Goal: Transaction & Acquisition: Subscribe to service/newsletter

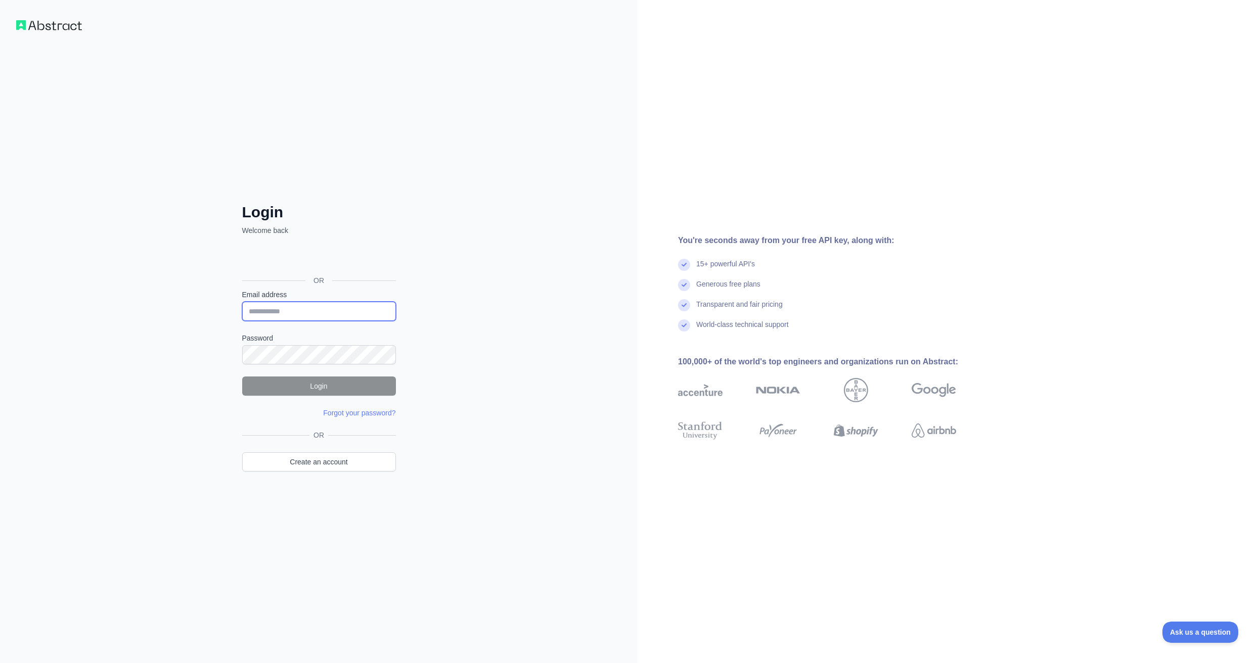
click at [300, 315] on input "Email address" at bounding box center [319, 311] width 154 height 19
paste input "**********"
type input "**********"
click at [328, 383] on button "Login" at bounding box center [319, 386] width 154 height 19
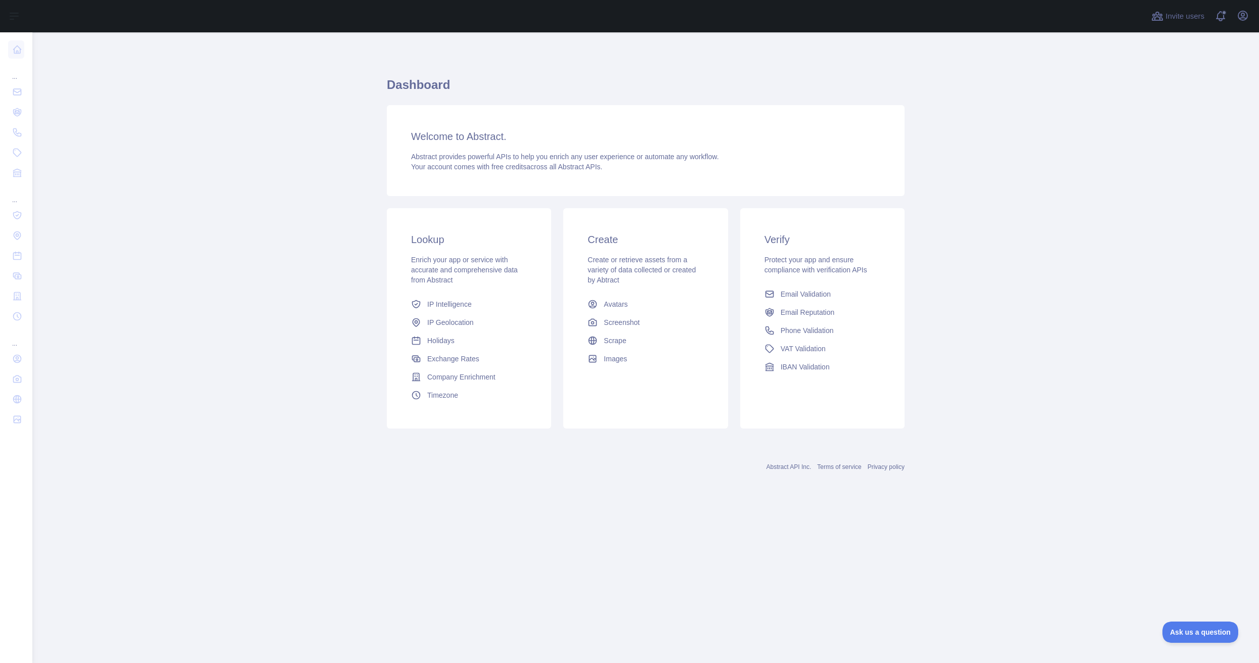
click at [62, 238] on main "Dashboard Welcome to Abstract. Abstract provides powerful APIs to help you enri…" at bounding box center [645, 347] width 1226 height 631
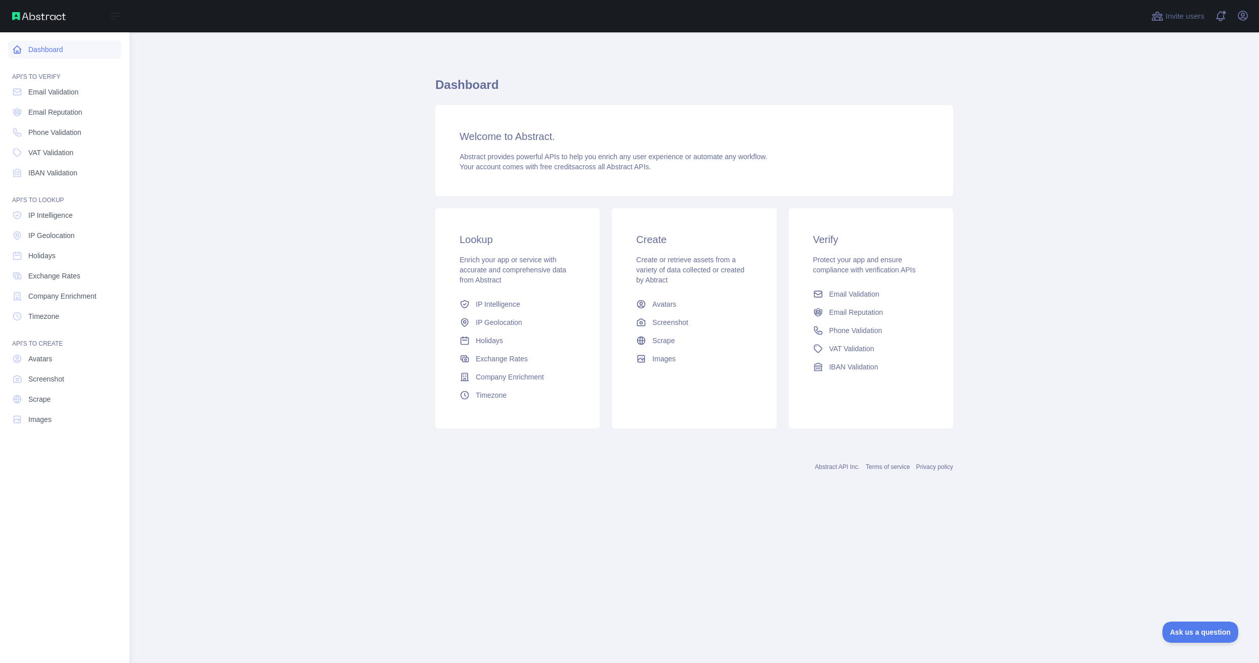
click at [43, 46] on link "Dashboard" at bounding box center [64, 49] width 113 height 18
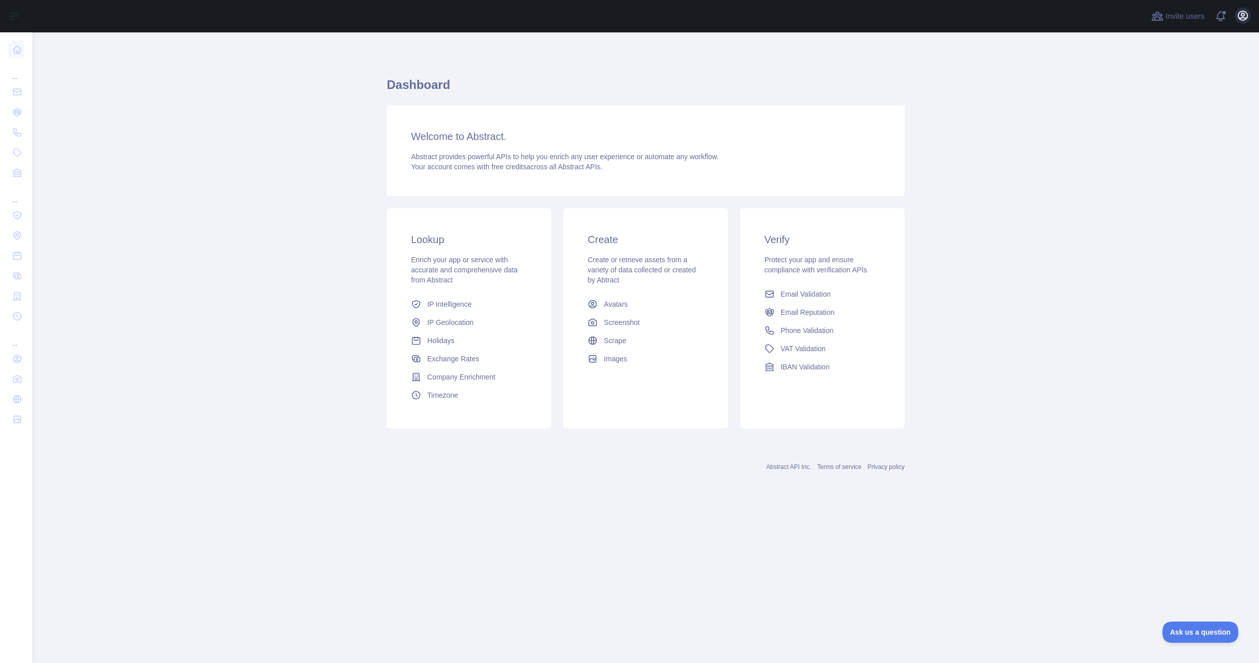
click at [1248, 10] on div "Open user menu" at bounding box center [1243, 17] width 16 height 18
click at [1244, 13] on icon "button" at bounding box center [1243, 16] width 12 height 12
click at [1166, 106] on button "Billing" at bounding box center [1194, 110] width 113 height 18
click at [1238, 16] on icon "button" at bounding box center [1242, 15] width 9 height 9
click at [1182, 77] on link "Account settings" at bounding box center [1194, 73] width 113 height 18
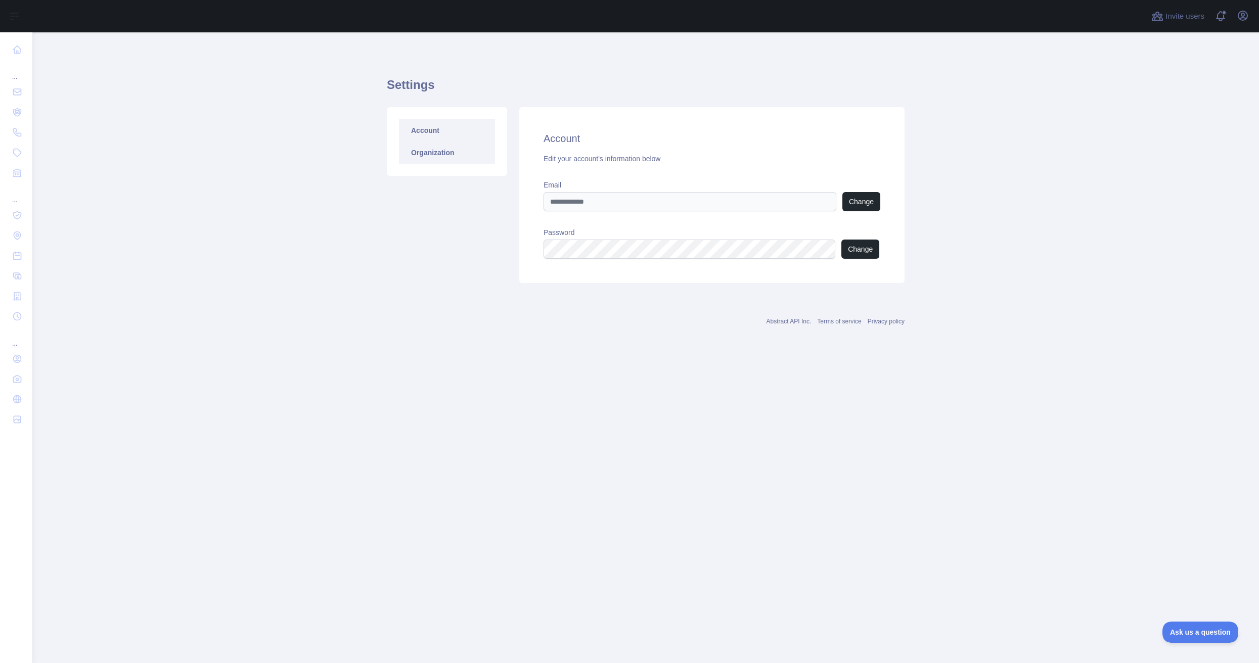
click at [435, 158] on link "Organization" at bounding box center [447, 153] width 96 height 22
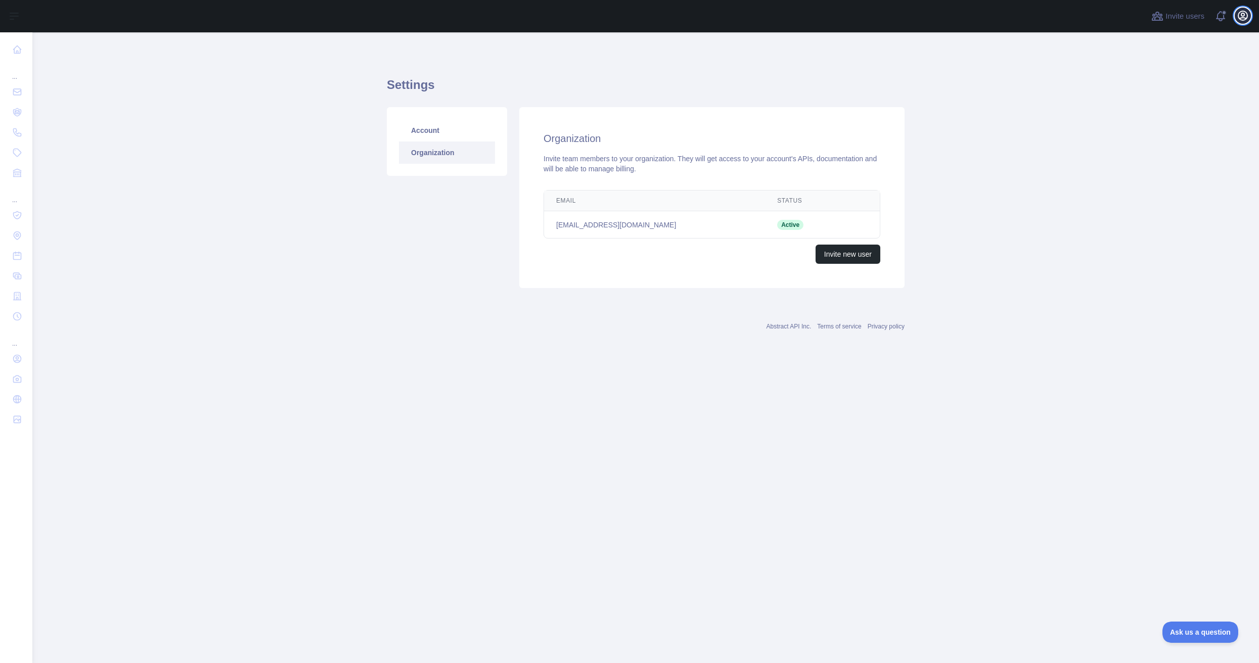
click at [1239, 14] on icon "button" at bounding box center [1242, 15] width 9 height 9
click at [1178, 89] on link "Organization" at bounding box center [1194, 91] width 113 height 18
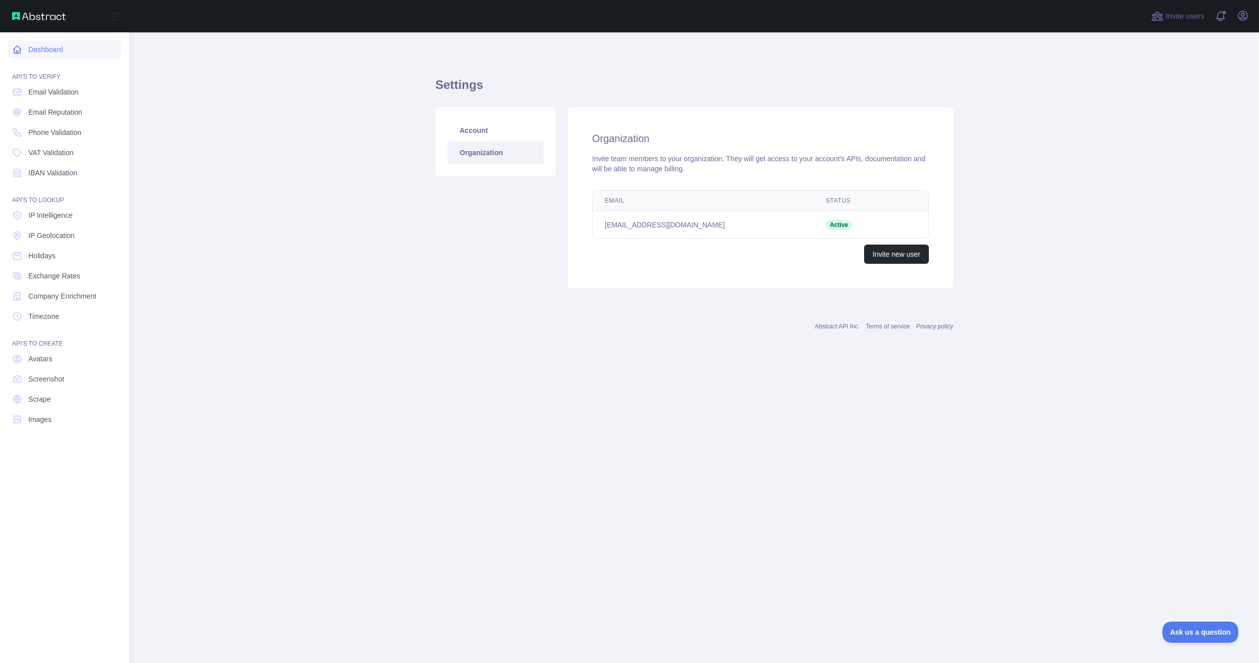
click at [21, 49] on icon at bounding box center [18, 50] width 8 height 8
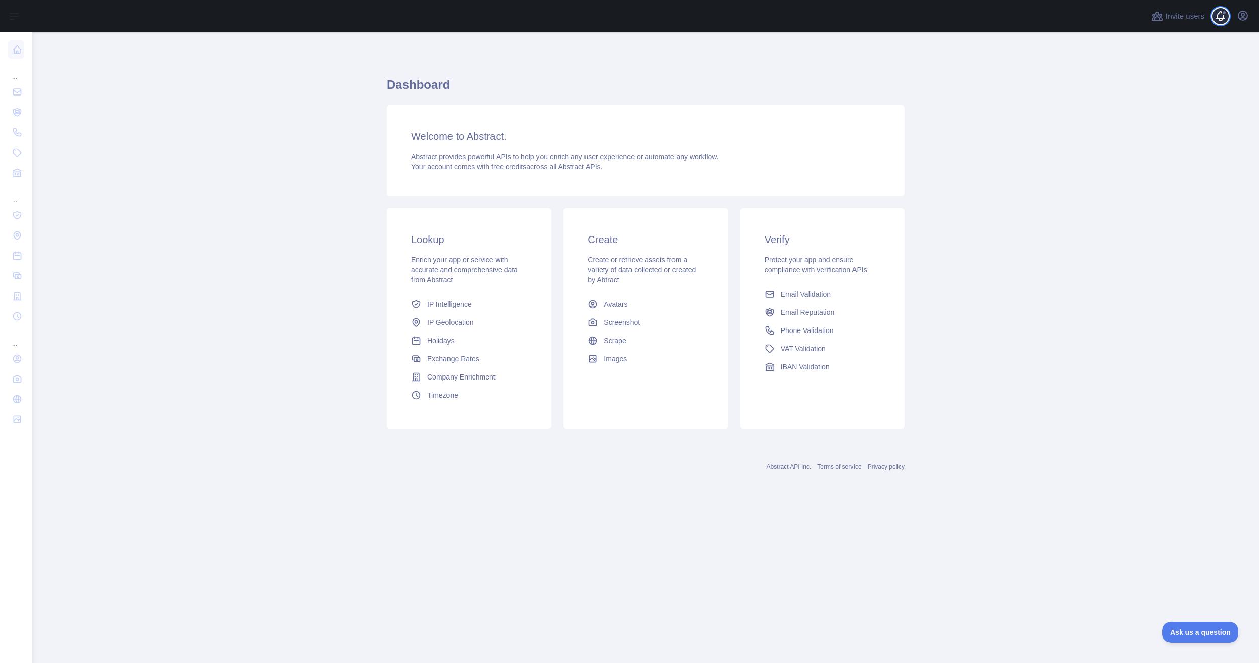
click at [1216, 15] on span at bounding box center [1224, 16] width 20 height 32
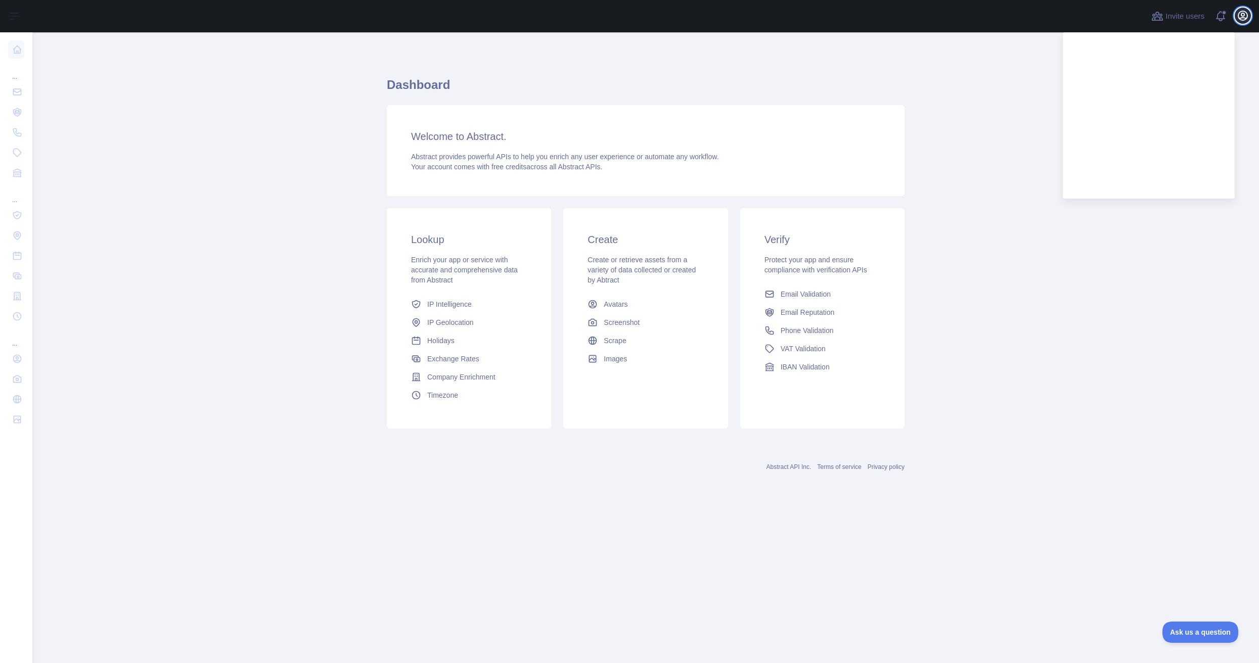
click at [1242, 17] on icon "button" at bounding box center [1242, 15] width 9 height 9
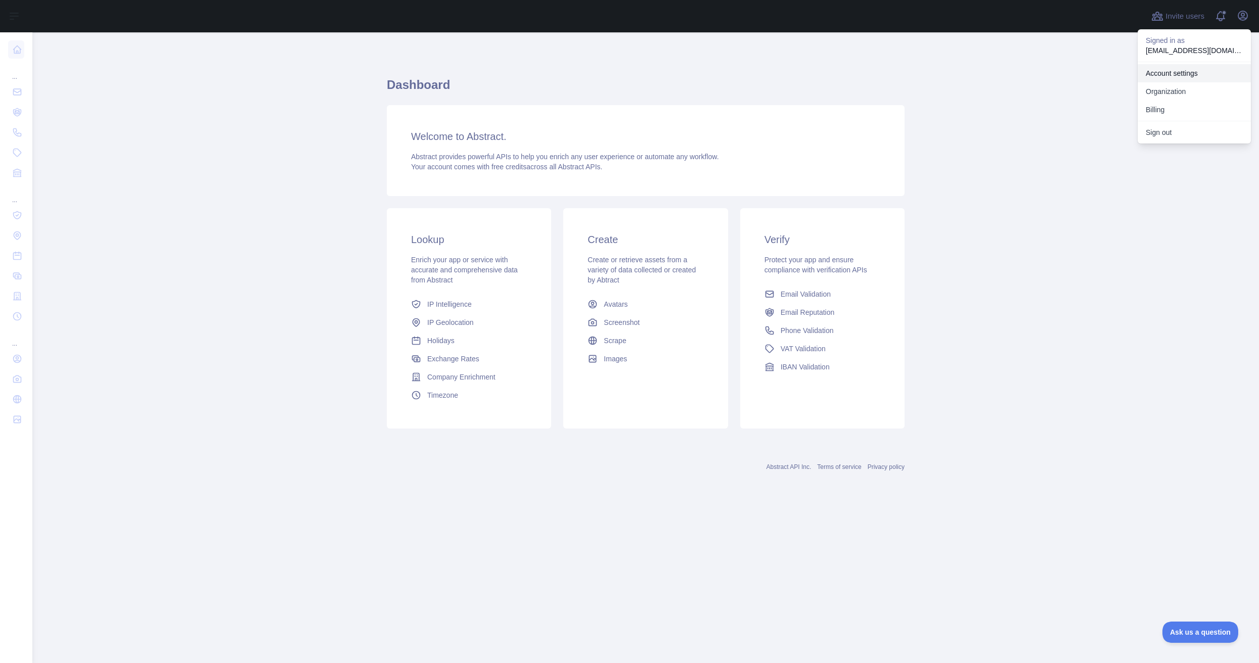
click at [1176, 74] on link "Account settings" at bounding box center [1194, 73] width 113 height 18
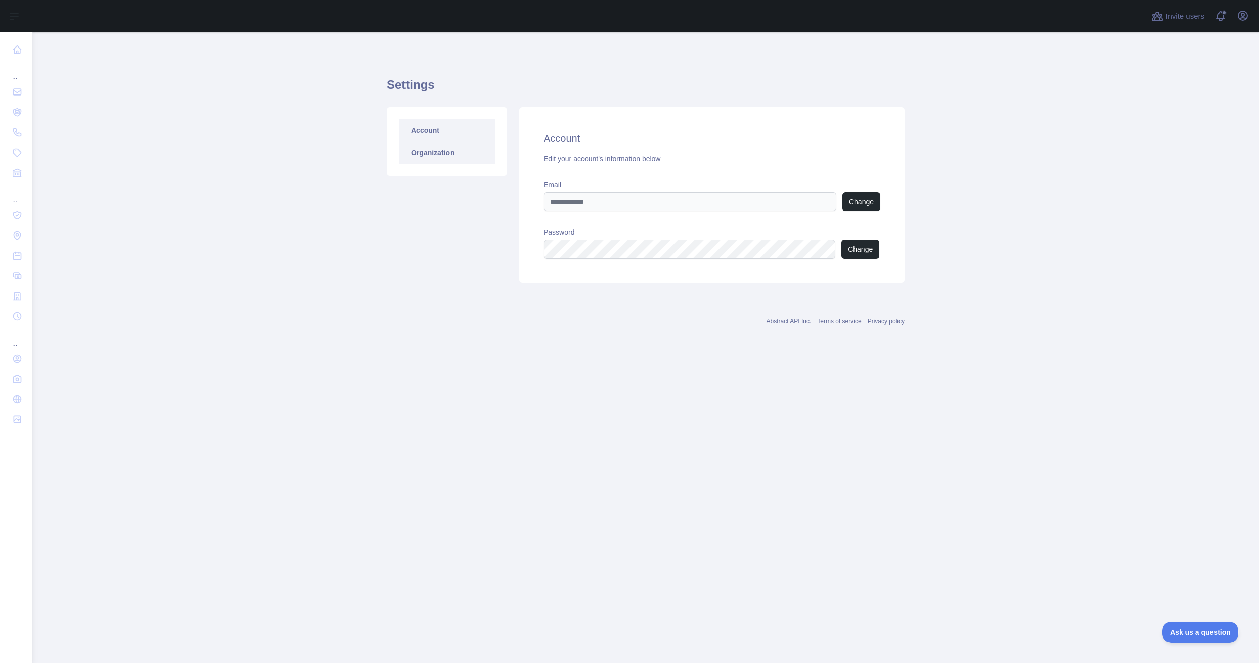
click at [446, 156] on link "Organization" at bounding box center [447, 153] width 96 height 22
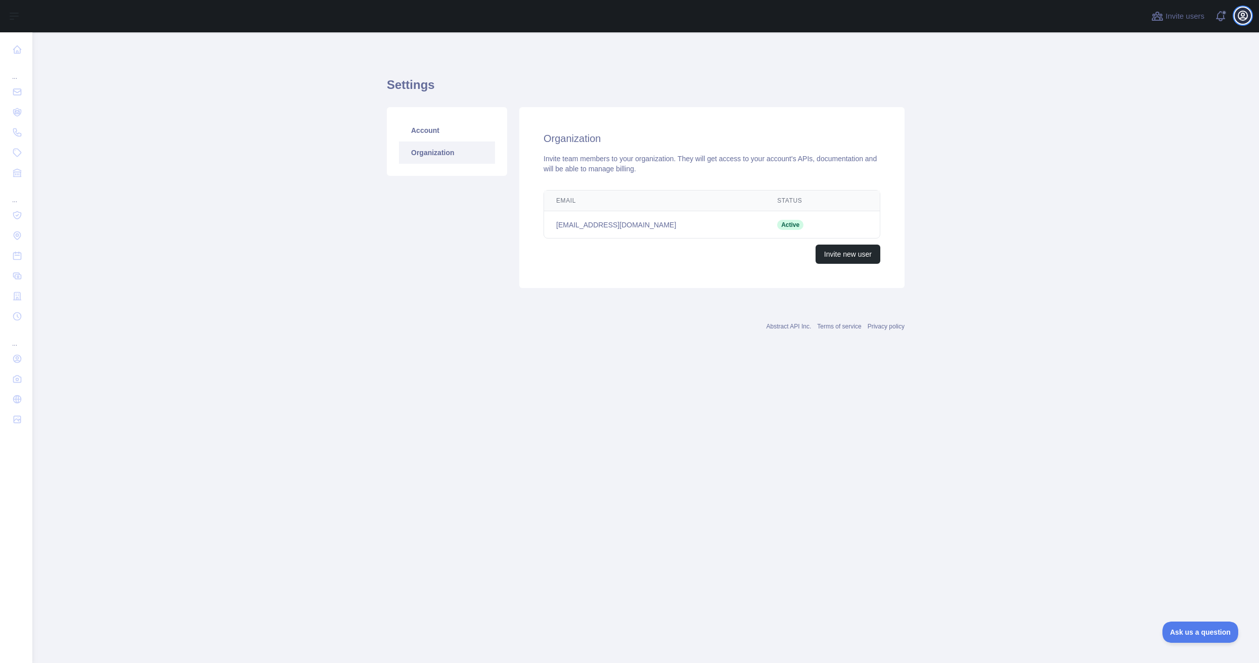
click at [1238, 18] on icon "button" at bounding box center [1243, 16] width 12 height 12
click at [1199, 90] on link "Organization" at bounding box center [1194, 91] width 113 height 18
click at [1239, 16] on icon "button" at bounding box center [1243, 16] width 12 height 12
click at [1178, 110] on button "Billing" at bounding box center [1194, 110] width 113 height 18
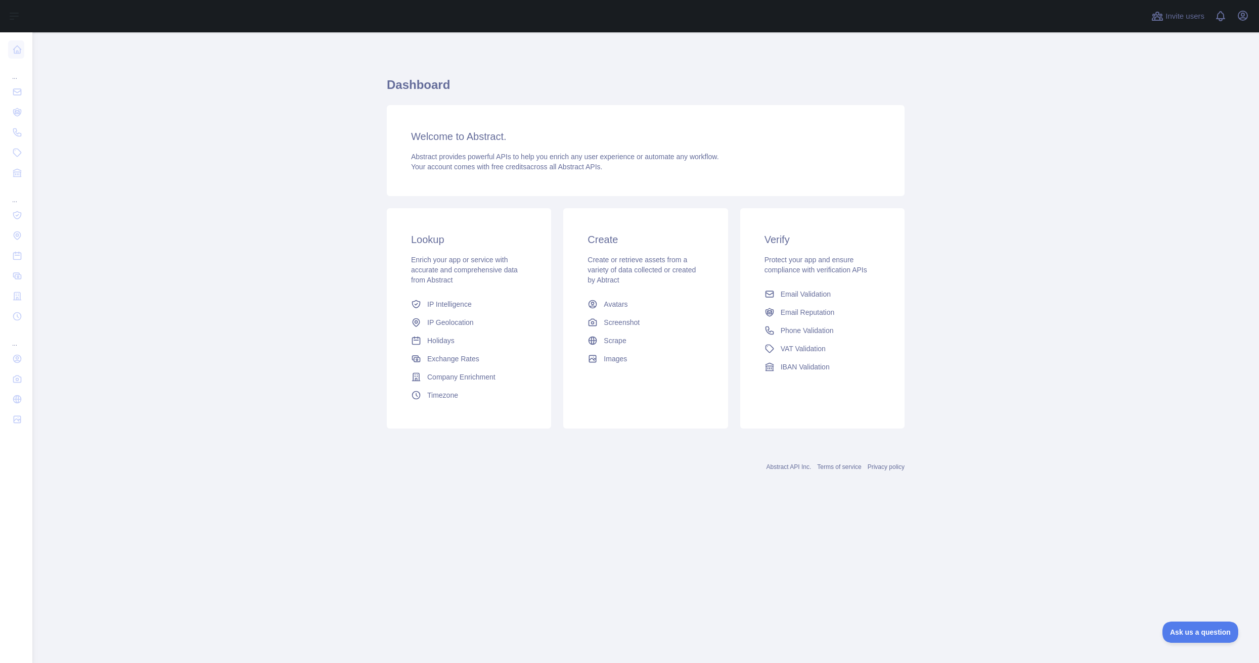
click at [1071, 275] on main "Dashboard Welcome to Abstract. Abstract provides powerful APIs to help you enri…" at bounding box center [645, 347] width 1226 height 631
click at [1240, 14] on icon "button" at bounding box center [1243, 16] width 12 height 12
click at [1056, 168] on main "Dashboard Welcome to Abstract. Abstract provides powerful APIs to help you enri…" at bounding box center [645, 347] width 1226 height 631
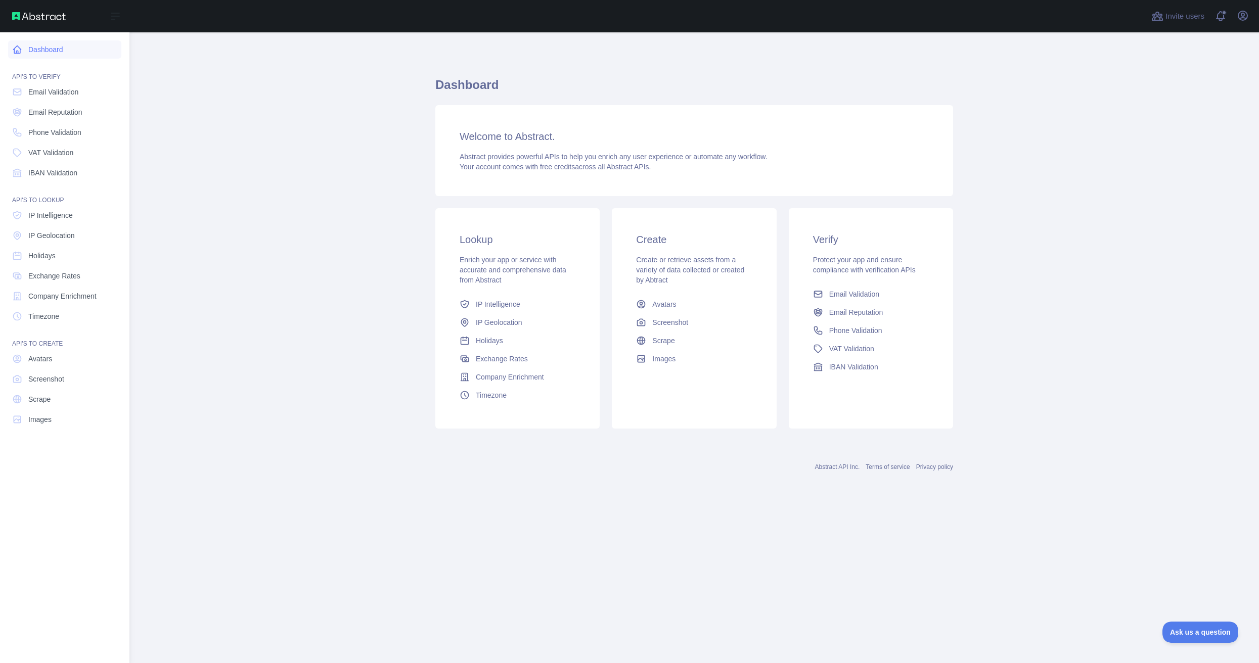
click at [33, 51] on link "Dashboard" at bounding box center [64, 49] width 113 height 18
click at [52, 251] on span "Holidays" at bounding box center [41, 256] width 27 height 10
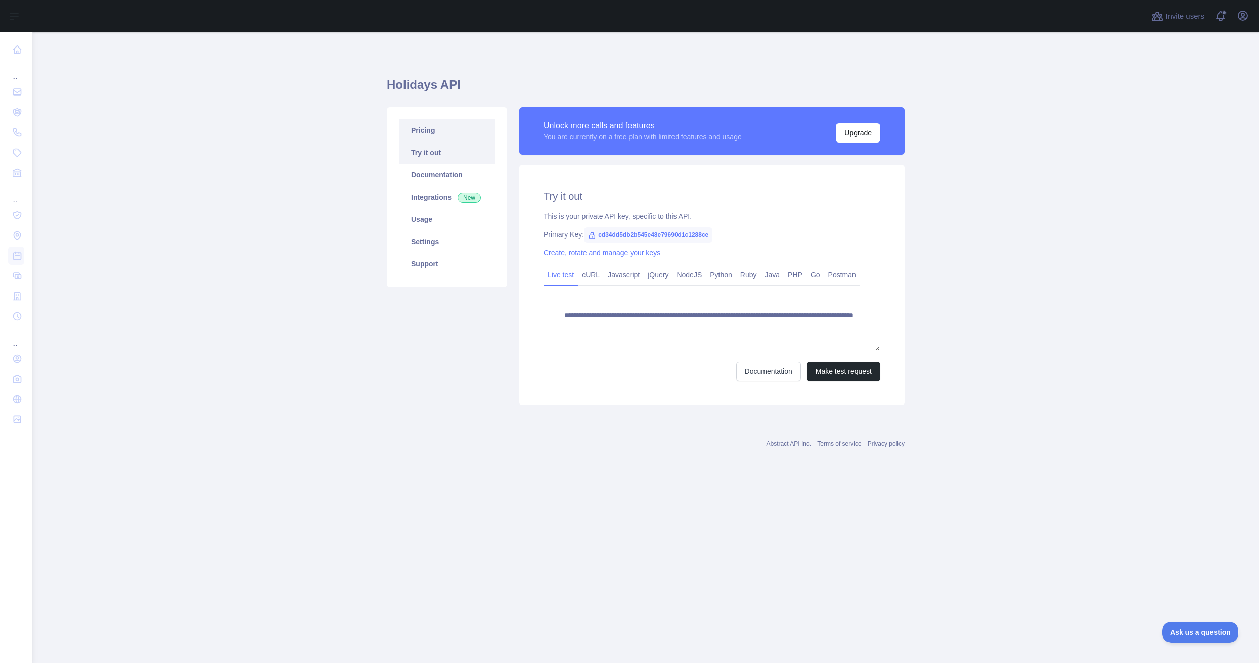
click at [420, 132] on link "Pricing" at bounding box center [447, 130] width 96 height 22
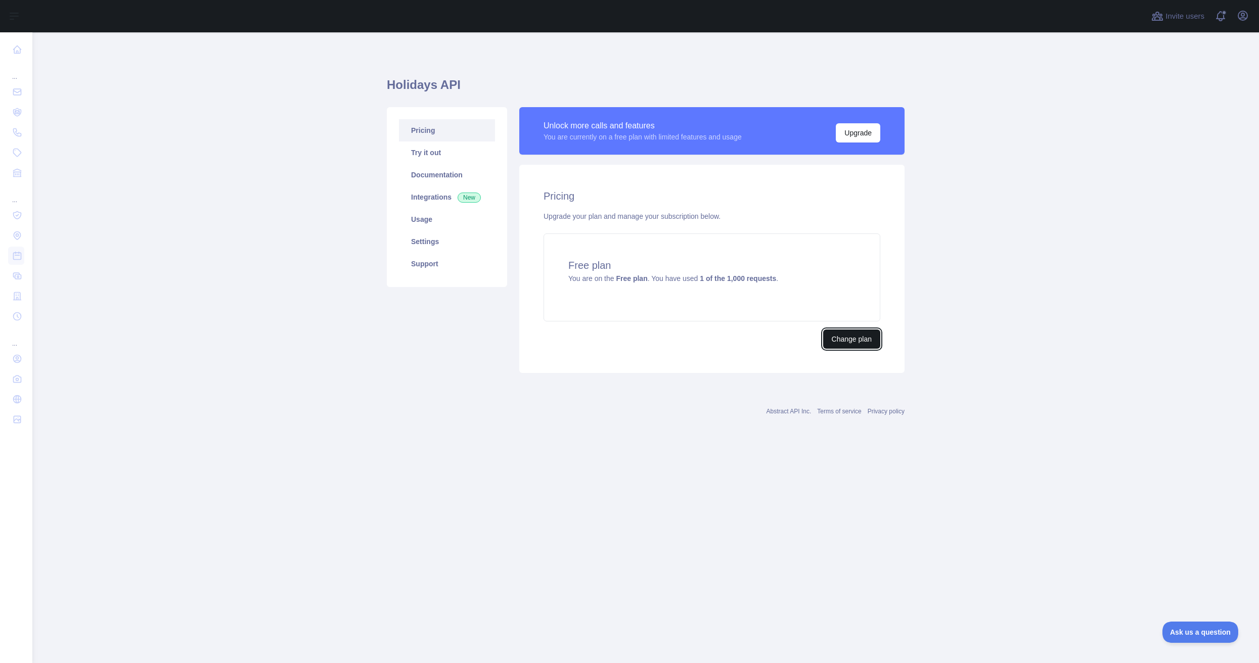
click at [859, 341] on button "Change plan" at bounding box center [851, 339] width 57 height 19
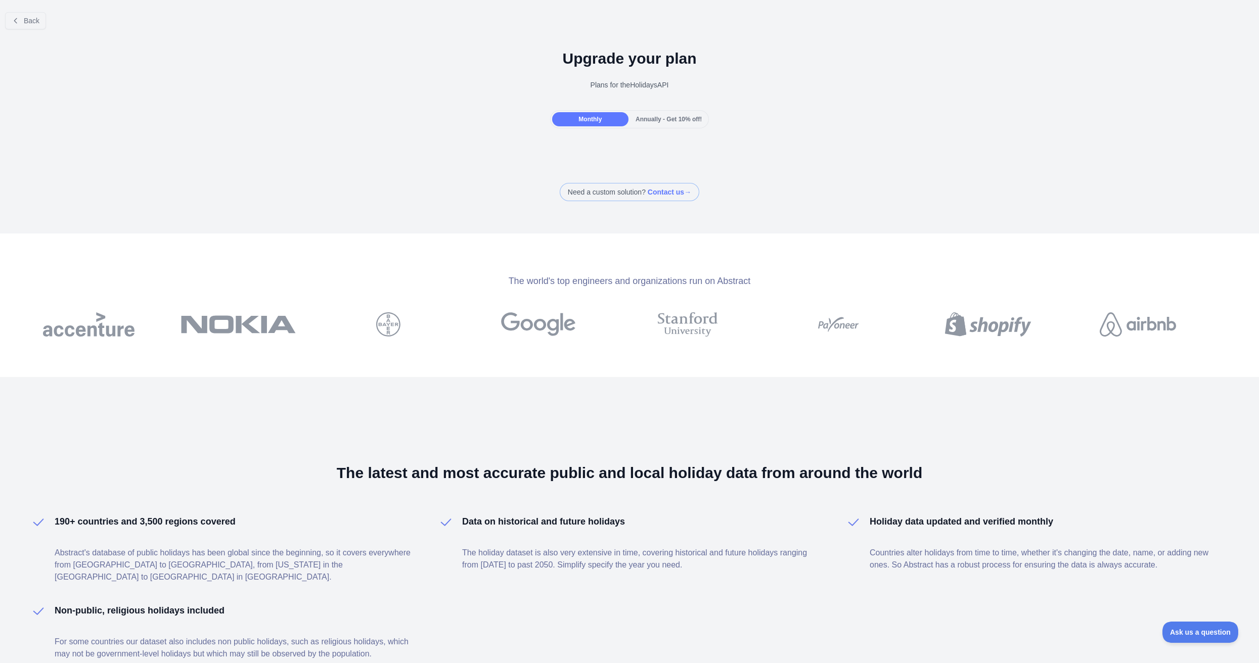
click at [662, 120] on span "Annually - Get 10% off!" at bounding box center [668, 119] width 66 height 7
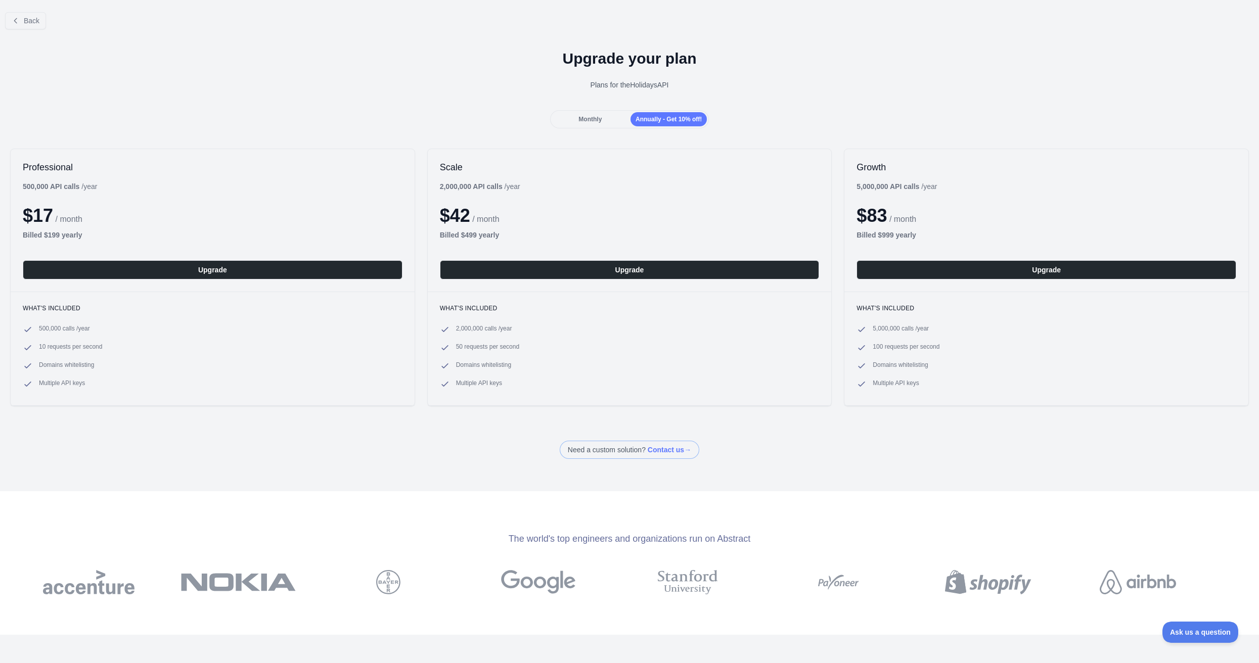
click at [604, 121] on div "Monthly" at bounding box center [590, 119] width 76 height 14
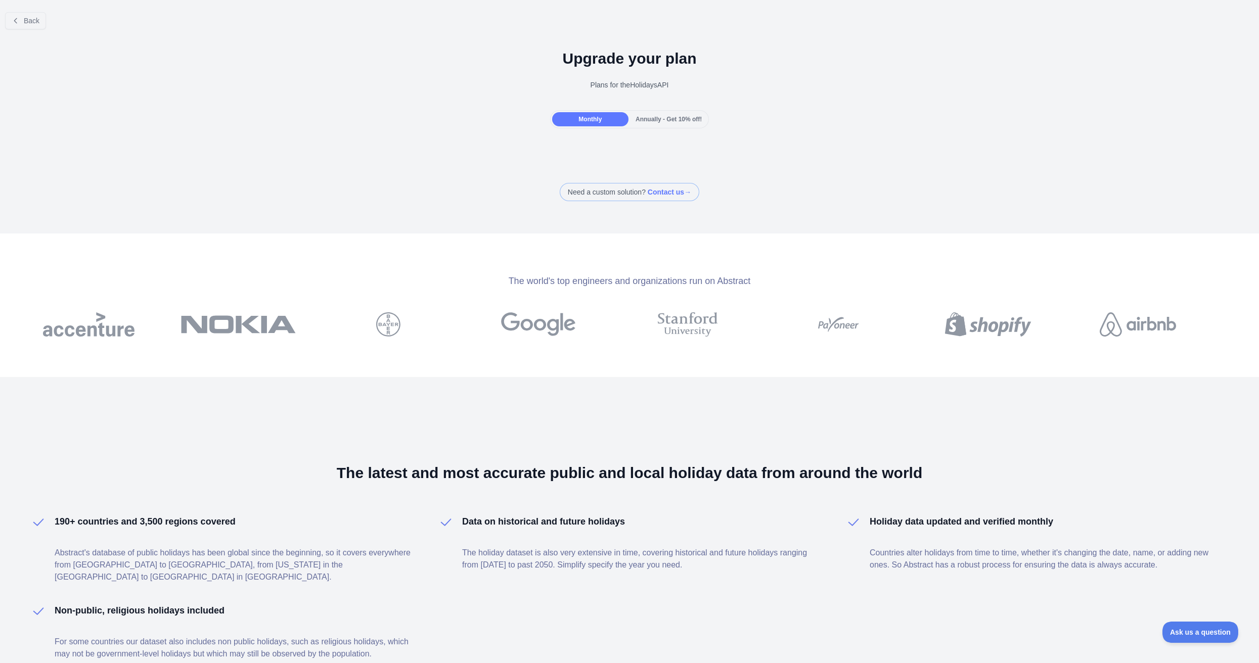
click at [670, 120] on span "Annually - Get 10% off!" at bounding box center [668, 119] width 66 height 7
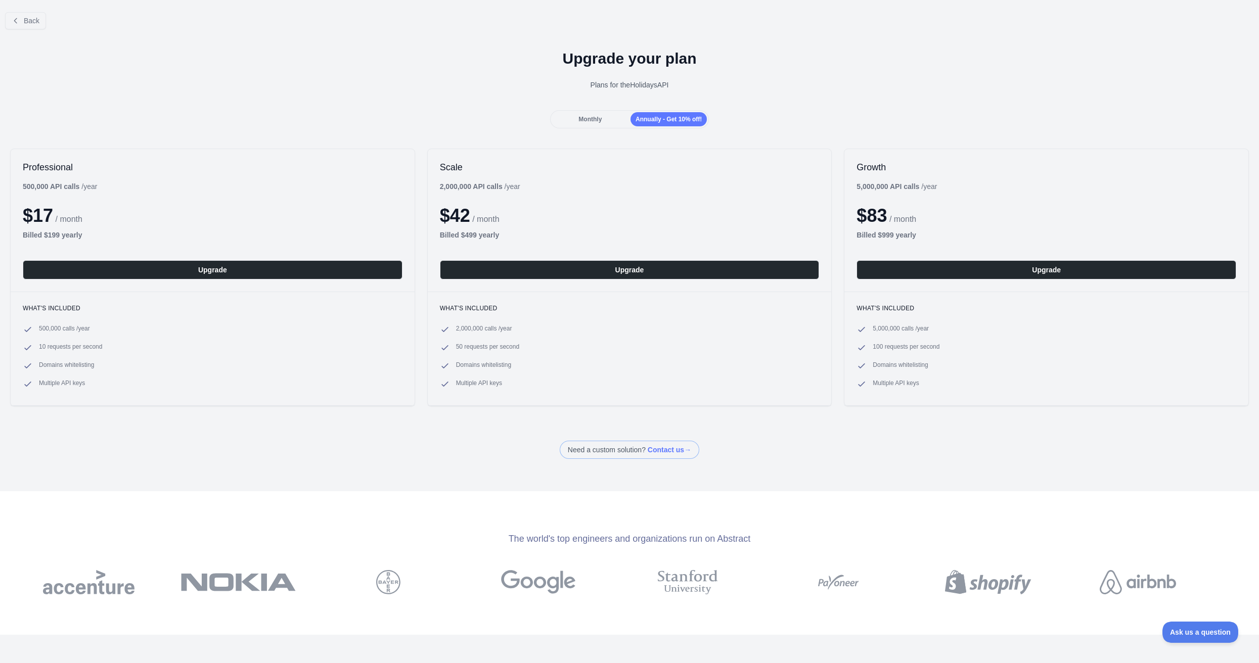
click at [591, 116] on span "Monthly" at bounding box center [589, 119] width 23 height 7
